Goal: Find specific fact: Find specific fact

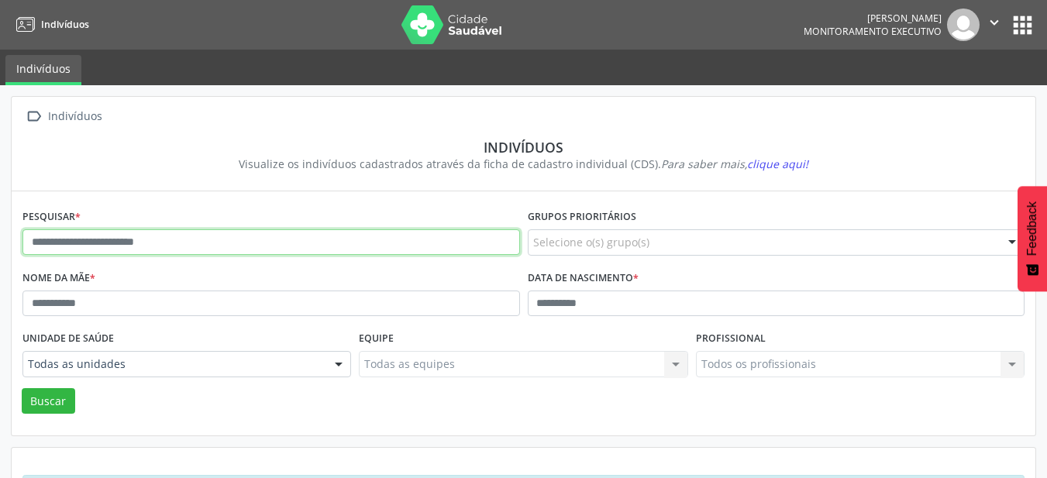
click at [359, 250] on input "text" at bounding box center [270, 242] width 497 height 26
click at [22, 388] on button "Buscar" at bounding box center [48, 401] width 53 height 26
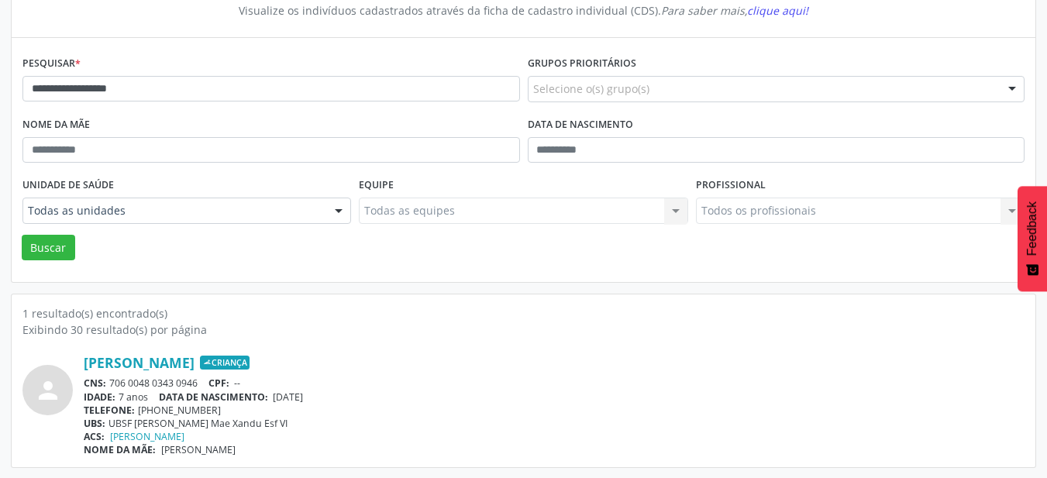
scroll to position [154, 0]
drag, startPoint x: 275, startPoint y: 399, endPoint x: 339, endPoint y: 398, distance: 64.3
click at [339, 398] on div "IDADE: 7 anos DATA DE NASCIMENTO: [DEMOGRAPHIC_DATA]" at bounding box center [554, 396] width 940 height 13
copy span "[DATE]"
drag, startPoint x: 203, startPoint y: 383, endPoint x: 113, endPoint y: 385, distance: 89.9
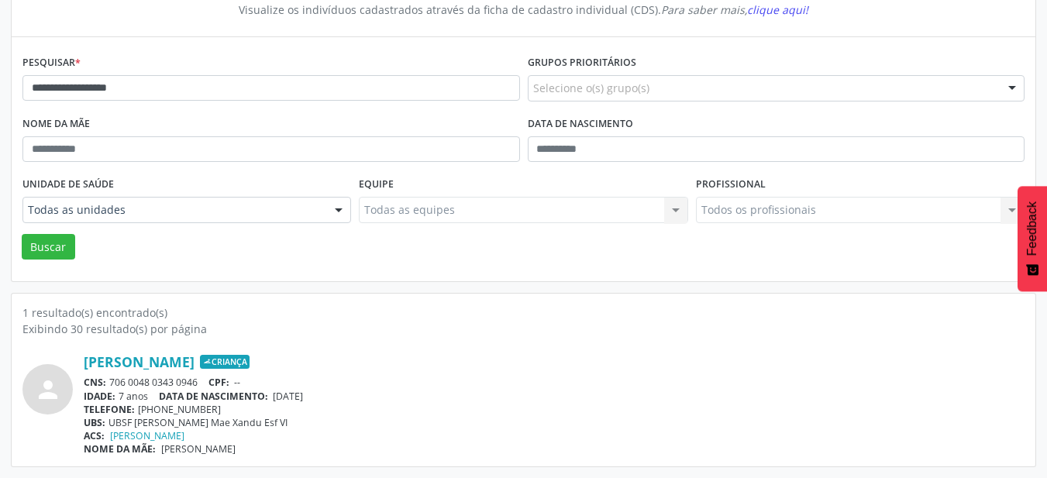
click at [113, 385] on div "CNS: 706 0048 0343 0946 CPF: --" at bounding box center [554, 382] width 940 height 13
copy div "706 0048 0343 0946"
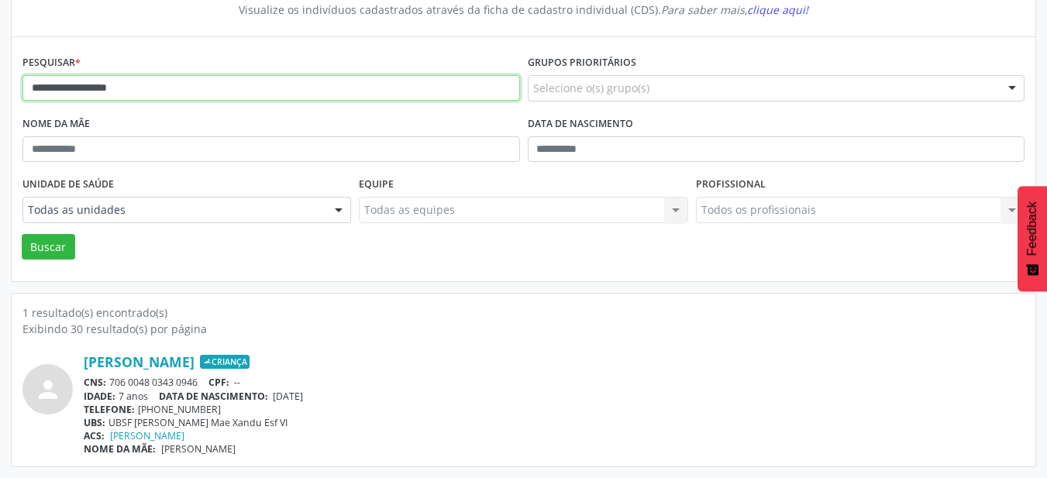
click at [194, 95] on input "**********" at bounding box center [270, 88] width 497 height 26
click at [195, 95] on input "**********" at bounding box center [270, 88] width 497 height 26
click at [22, 234] on button "Buscar" at bounding box center [48, 247] width 53 height 26
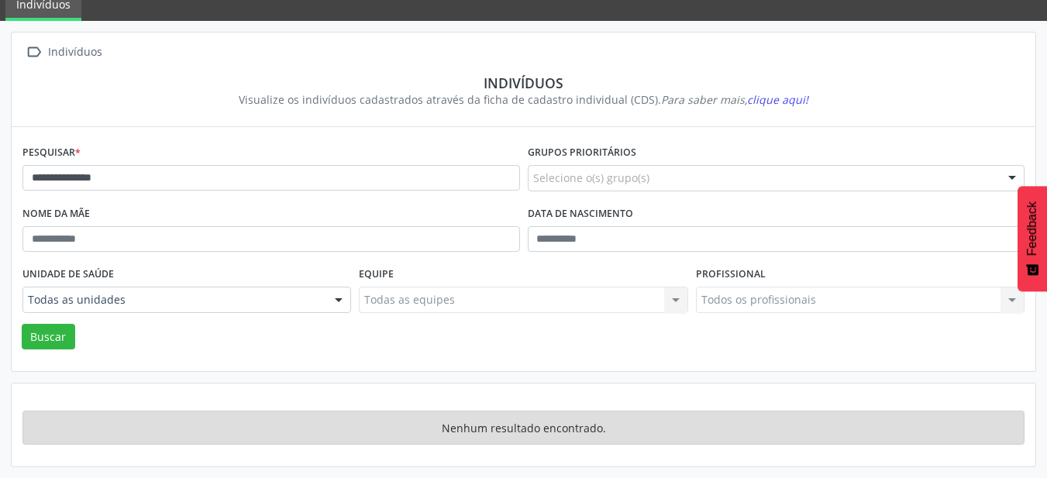
scroll to position [64, 0]
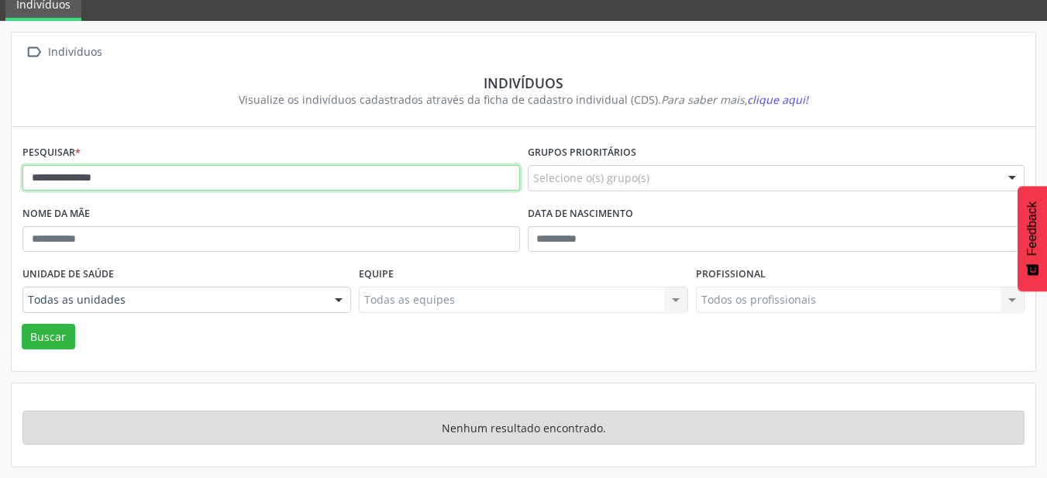
click at [156, 184] on input "**********" at bounding box center [270, 178] width 497 height 26
click at [22, 324] on button "Buscar" at bounding box center [48, 337] width 53 height 26
click at [161, 184] on input "**********" at bounding box center [270, 178] width 497 height 26
click at [22, 324] on button "Buscar" at bounding box center [48, 337] width 53 height 26
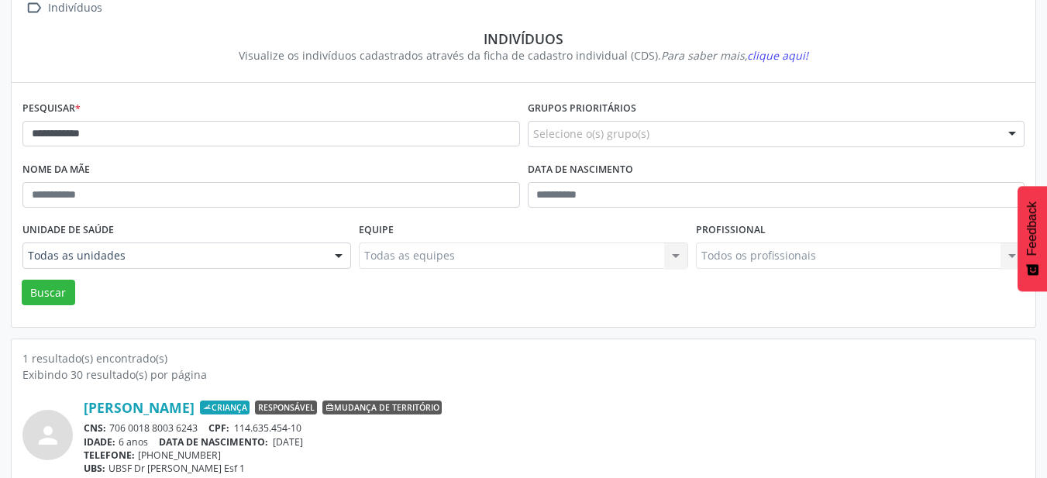
scroll to position [154, 0]
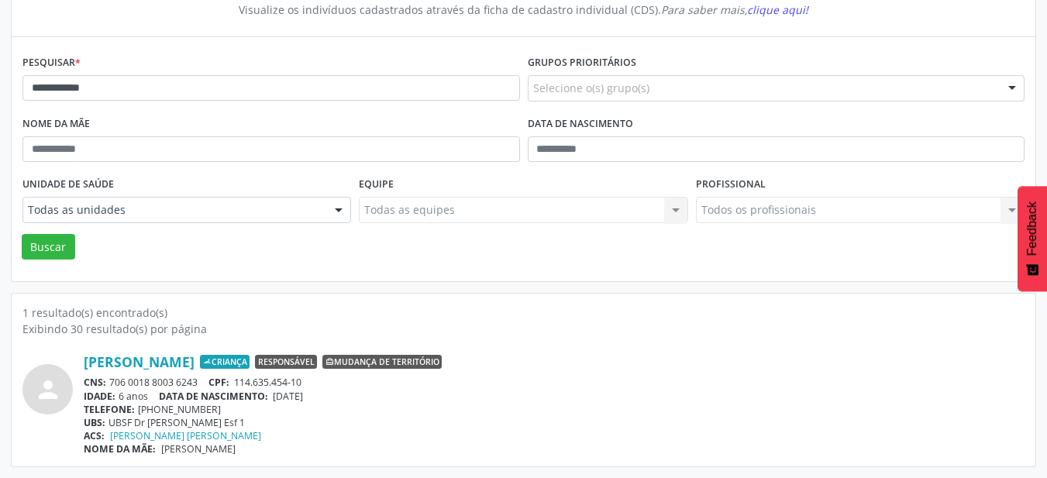
drag, startPoint x: 345, startPoint y: 398, endPoint x: 279, endPoint y: 397, distance: 66.6
click at [279, 397] on div "IDADE: 6 anos DATA DE NASCIMENTO: [DEMOGRAPHIC_DATA]" at bounding box center [554, 396] width 940 height 13
copy span "[DATE]"
drag, startPoint x: 308, startPoint y: 380, endPoint x: 238, endPoint y: 383, distance: 70.6
click at [238, 383] on div "CNS: 706 0018 8003 6243 CPF: 114.635.454-10" at bounding box center [554, 382] width 940 height 13
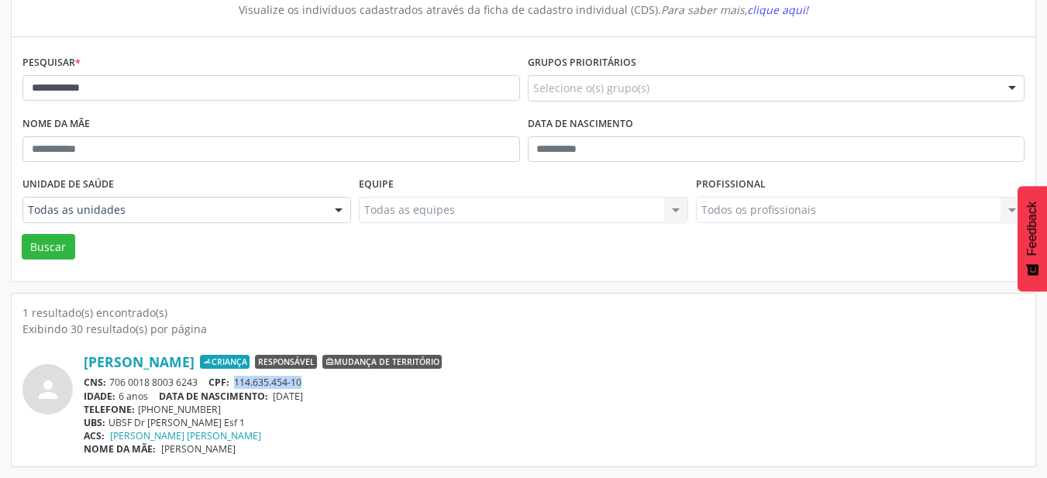
copy span "114.635.454-10"
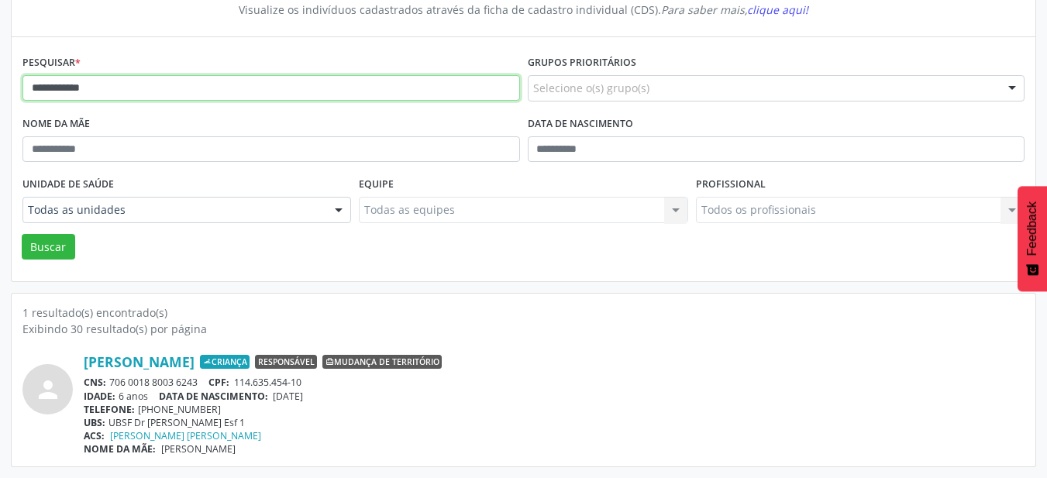
click at [166, 93] on input "**********" at bounding box center [270, 88] width 497 height 26
type input "**********"
click at [22, 234] on button "Buscar" at bounding box center [48, 247] width 53 height 26
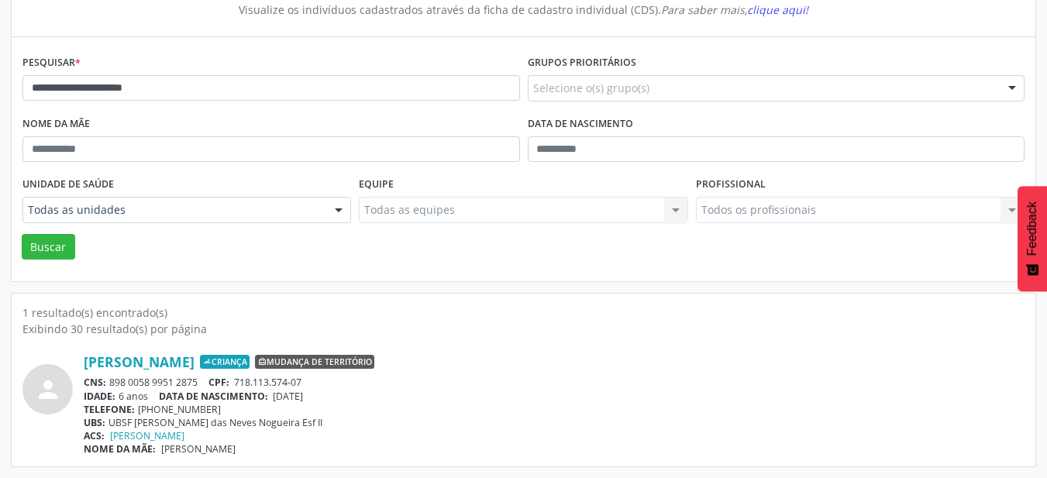
drag, startPoint x: 282, startPoint y: 397, endPoint x: 339, endPoint y: 397, distance: 56.5
click at [339, 397] on div "IDADE: 6 anos DATA DE NASCIMENTO: [DEMOGRAPHIC_DATA]" at bounding box center [554, 396] width 940 height 13
copy span "[DATE]"
drag, startPoint x: 238, startPoint y: 382, endPoint x: 316, endPoint y: 388, distance: 78.5
click at [316, 388] on div "CNS: 898 0058 9951 2875 CPF: 718.113.574-07" at bounding box center [554, 382] width 940 height 13
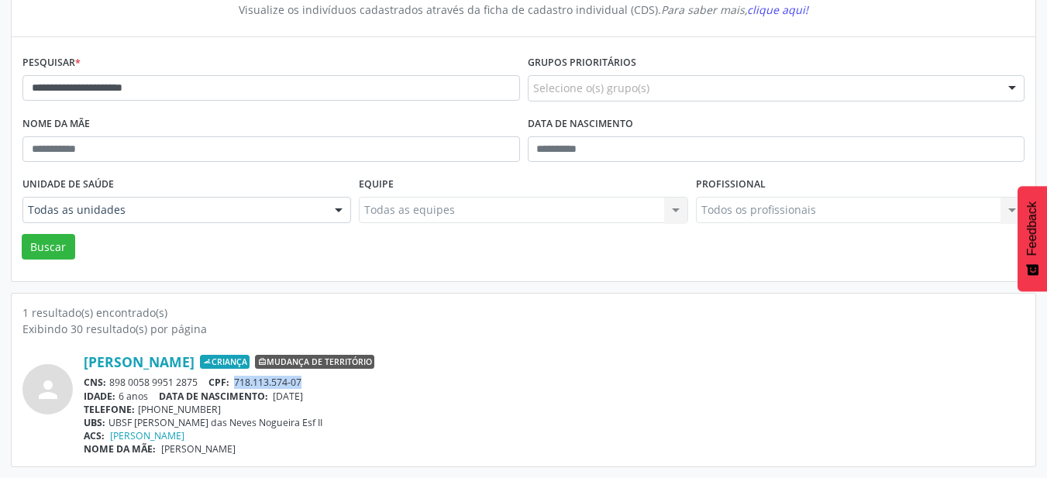
copy span "718.113.574-07"
